Goal: Check status: Check status

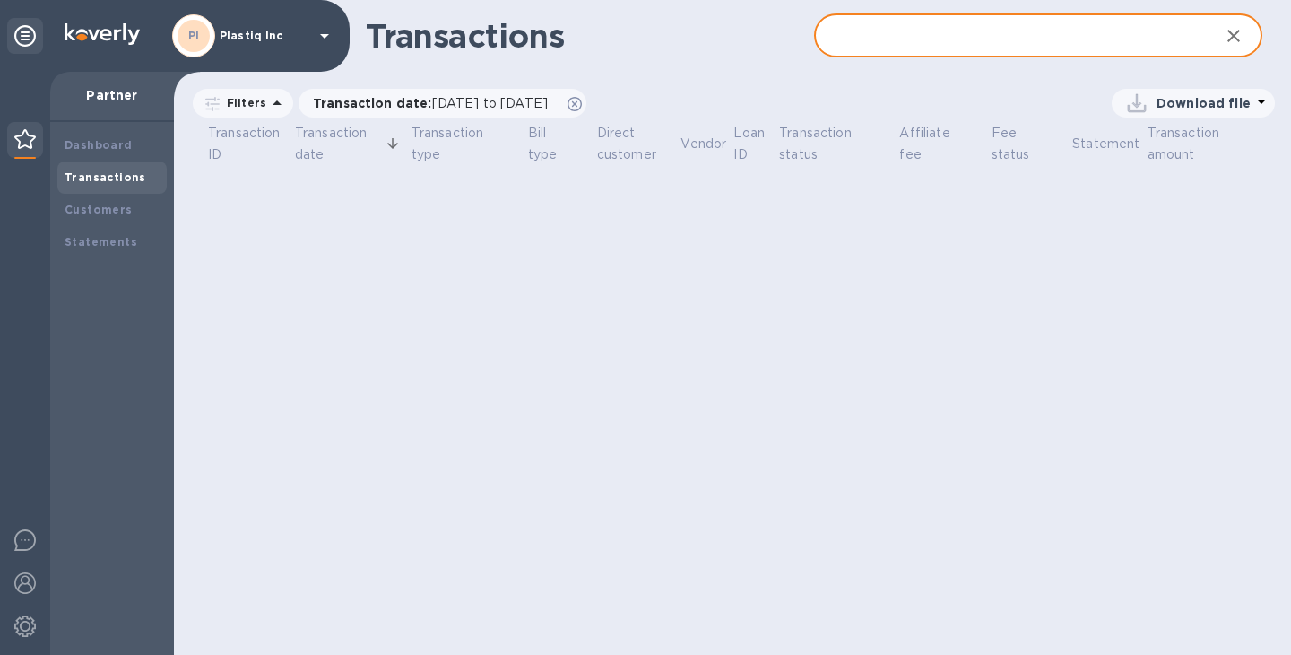
type input "9616328e-7c6a-413e-9332-09609d0e46f6"
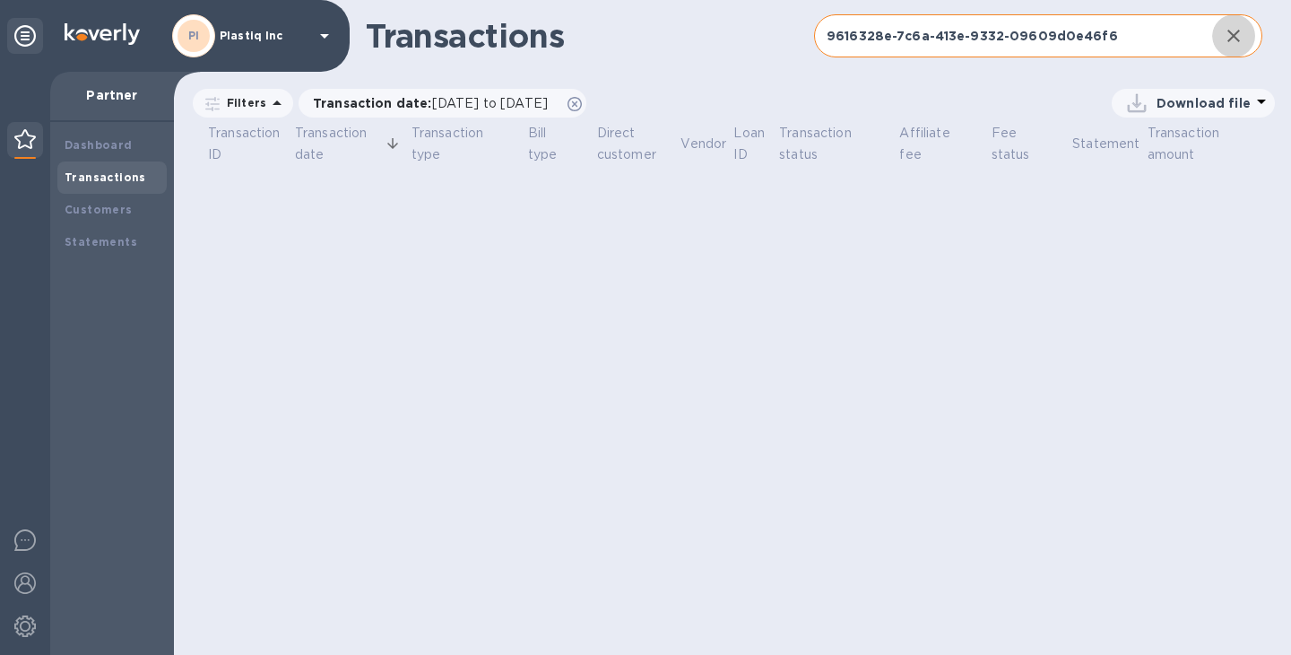
click at [1231, 30] on icon "button" at bounding box center [1234, 36] width 22 height 22
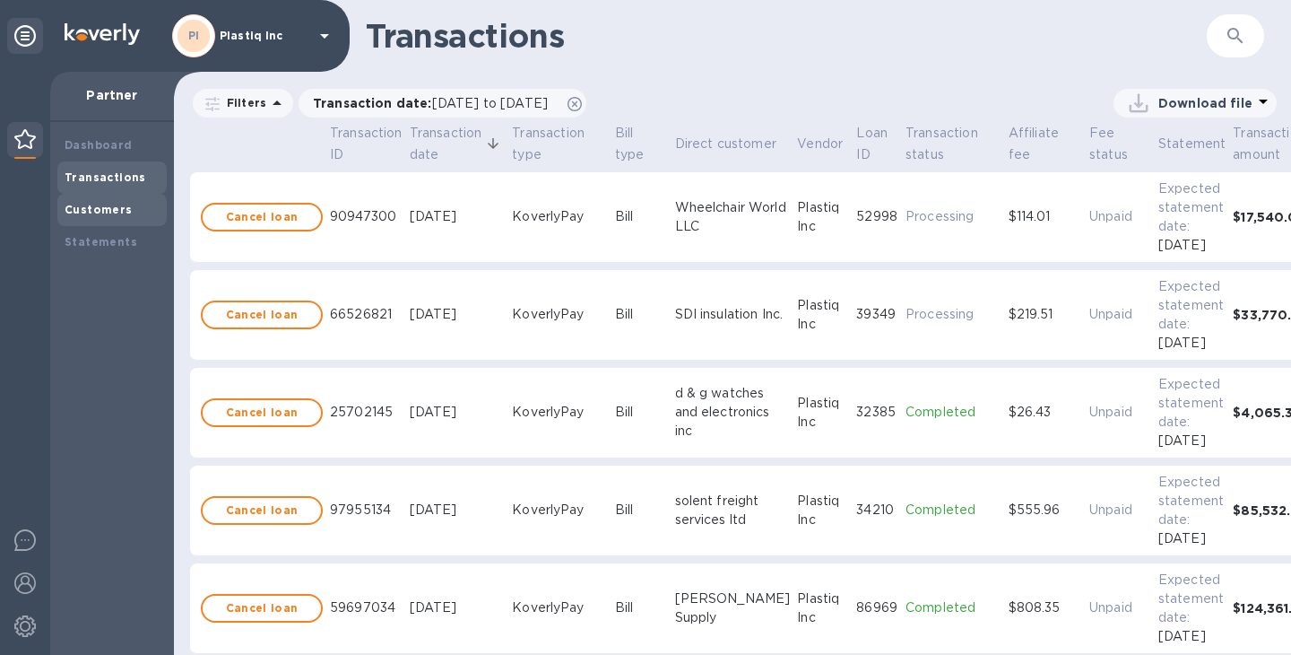
click at [110, 210] on b "Customers" at bounding box center [99, 209] width 68 height 13
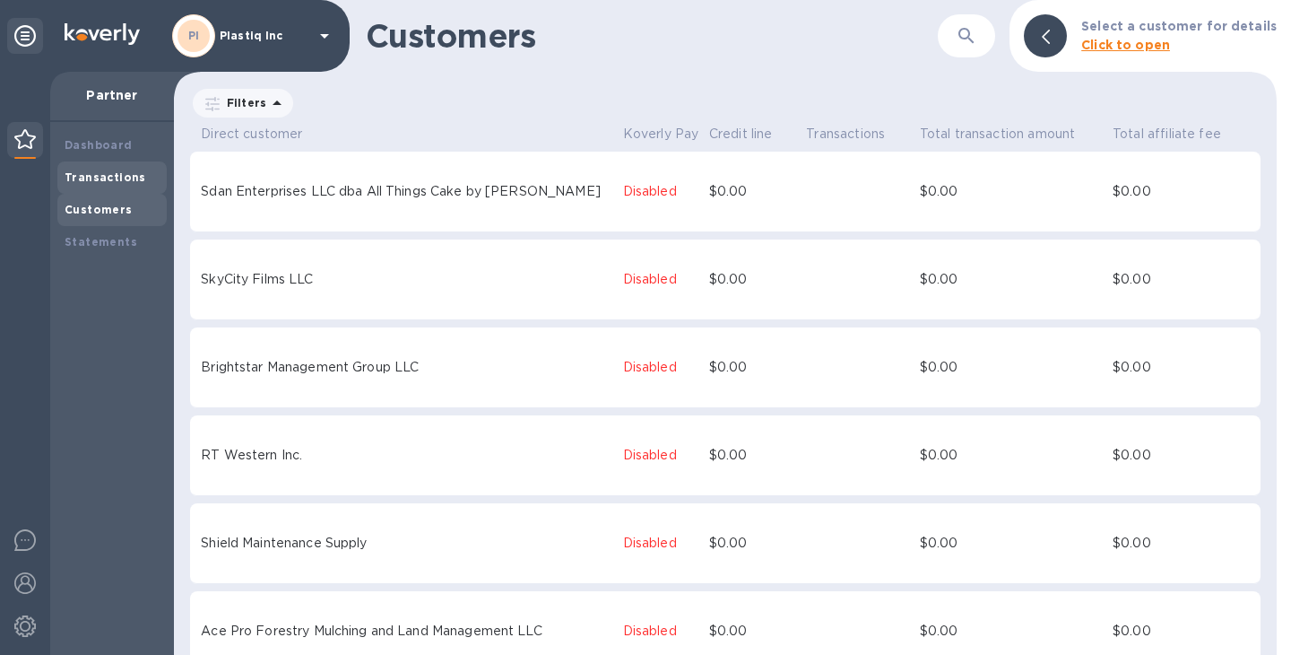
click at [109, 179] on b "Transactions" at bounding box center [106, 176] width 82 height 13
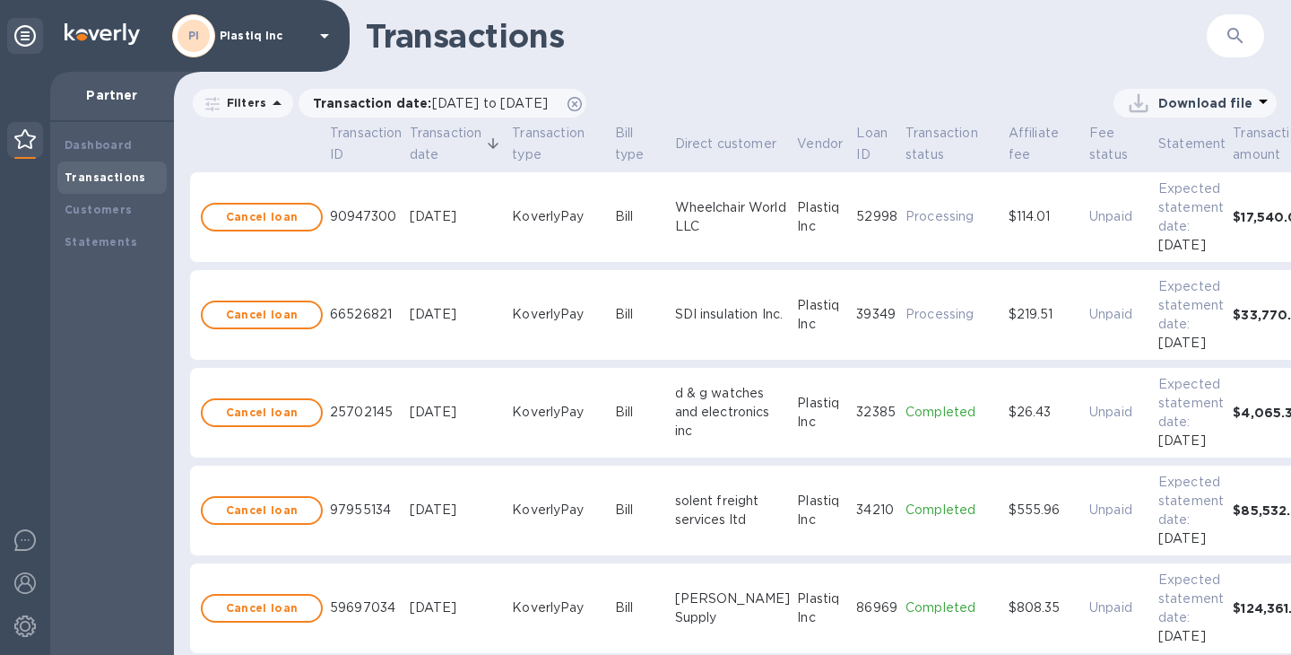
click at [1221, 43] on button "button" at bounding box center [1235, 35] width 43 height 43
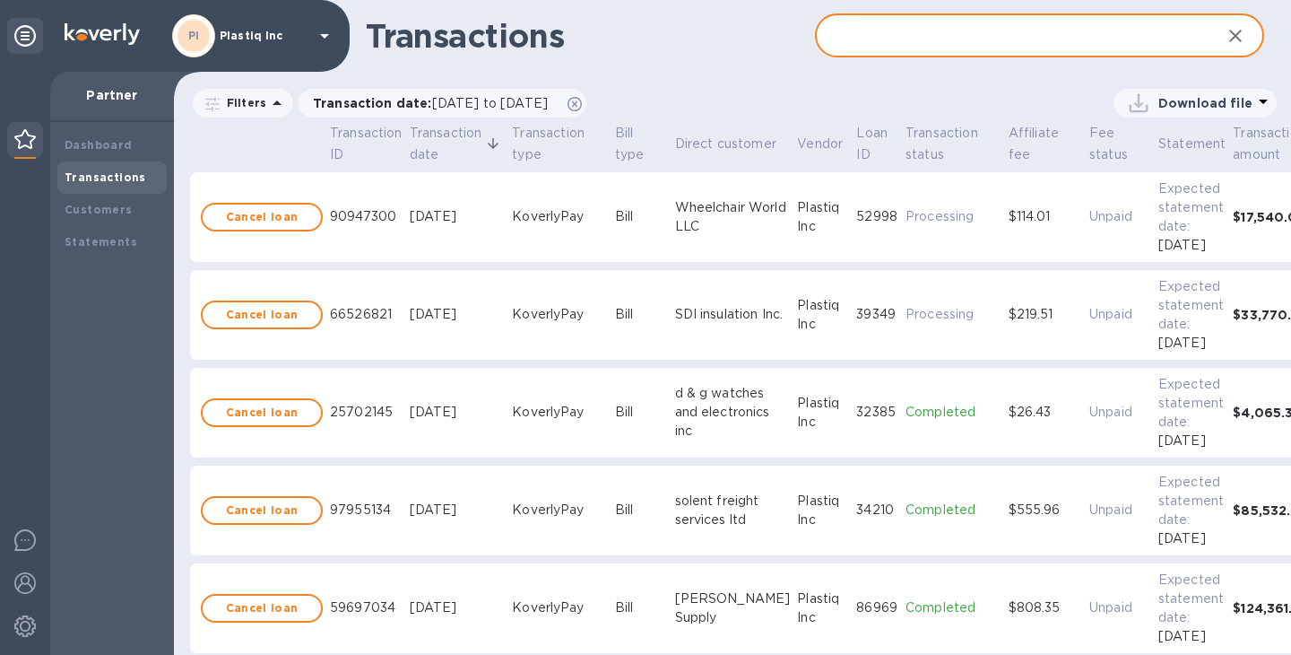
paste input "9616328e-7c6a-413e-9332-09609d0e46f6"
type input "9616328e-7c6a-413e-9332-09609d0e46f6"
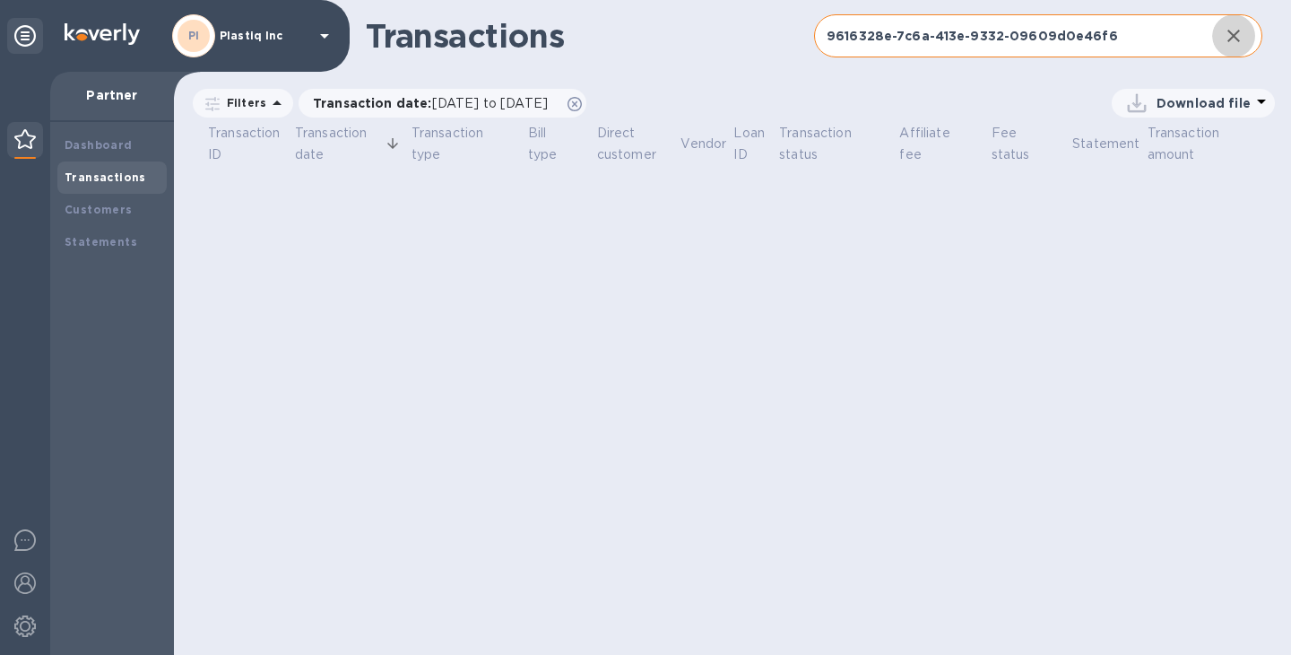
click at [1235, 43] on icon "button" at bounding box center [1234, 36] width 22 height 22
